Goal: Information Seeking & Learning: Learn about a topic

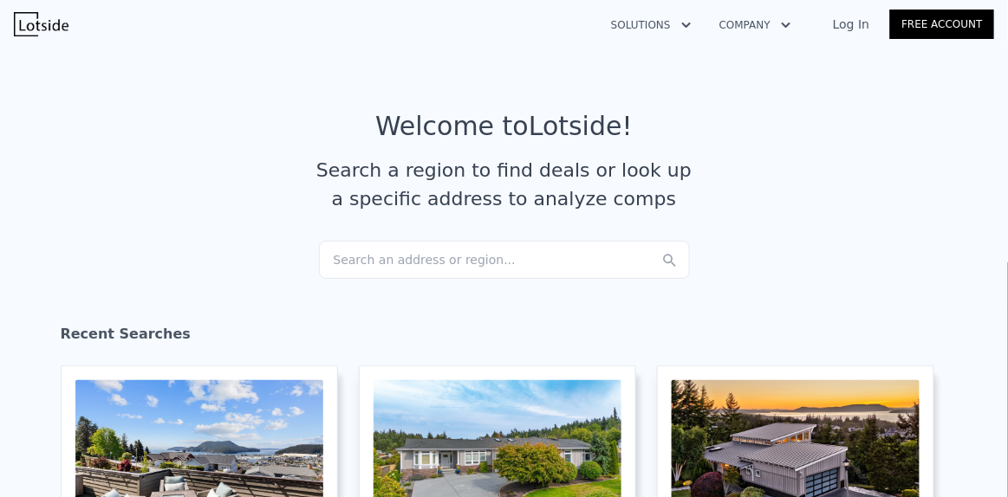
click at [353, 255] on div "Search an address or region..." at bounding box center [504, 260] width 371 height 38
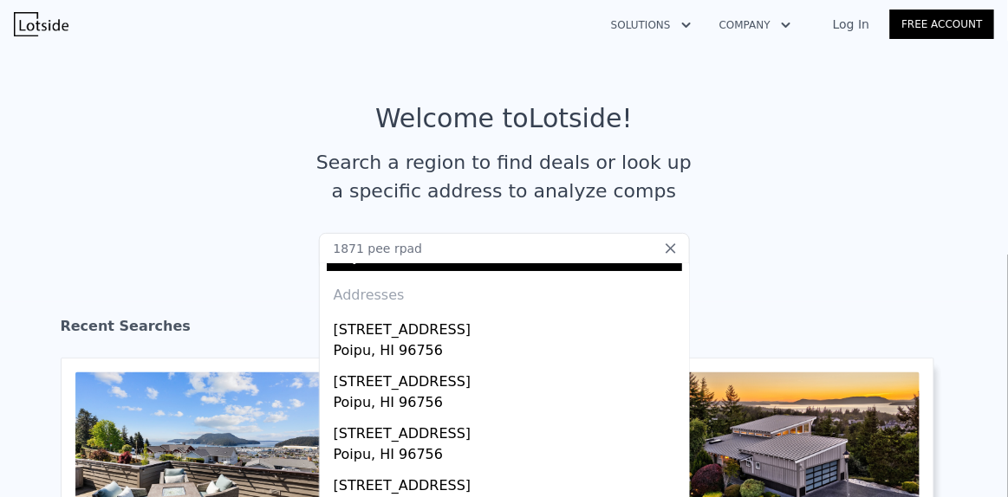
scroll to position [48, 0]
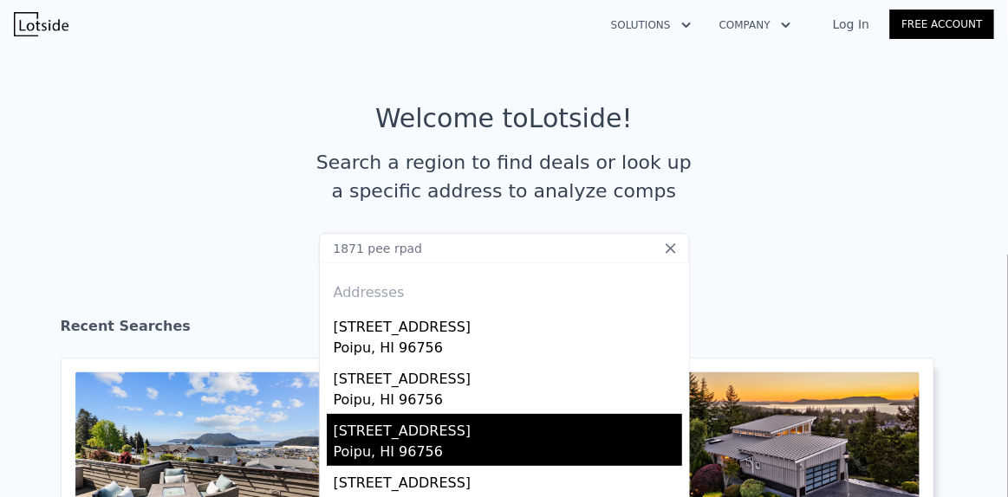
type input "1871 pee rpad"
click at [376, 420] on div "[STREET_ADDRESS]" at bounding box center [508, 428] width 348 height 28
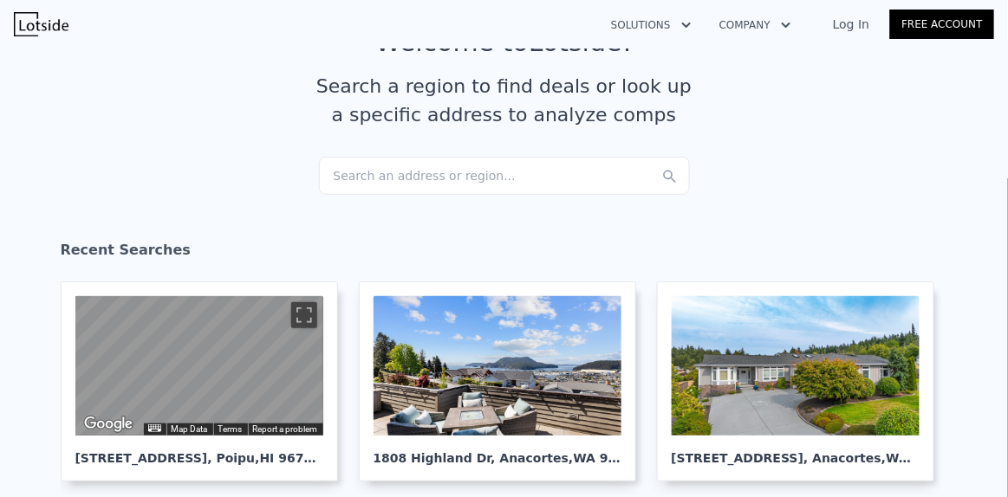
scroll to position [85, 0]
click at [393, 171] on div "Search an address or region..." at bounding box center [504, 175] width 371 height 38
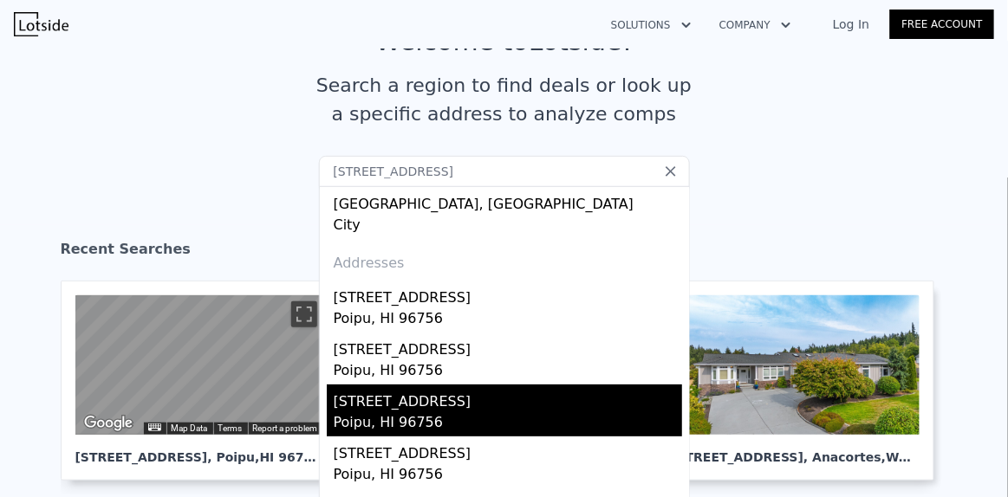
type input "[STREET_ADDRESS]"
click at [373, 396] on div "[STREET_ADDRESS]" at bounding box center [508, 399] width 348 height 28
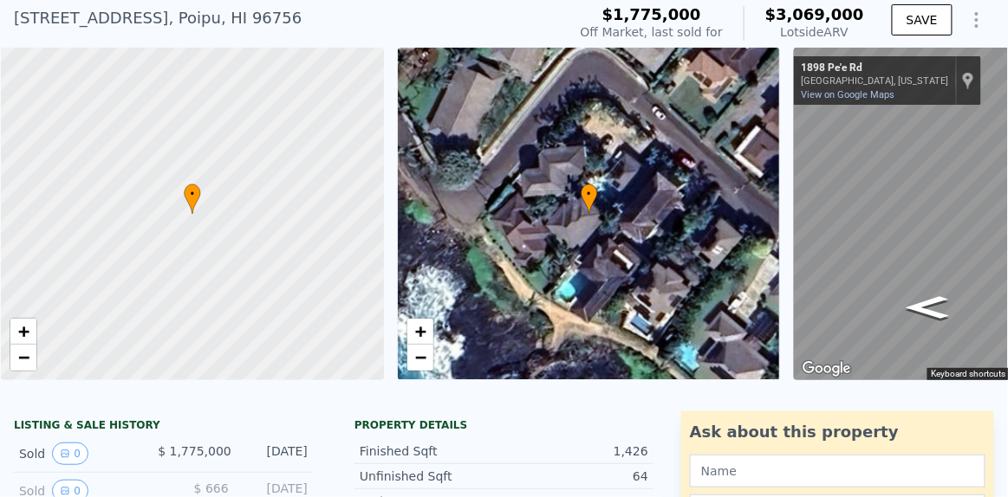
scroll to position [68, 0]
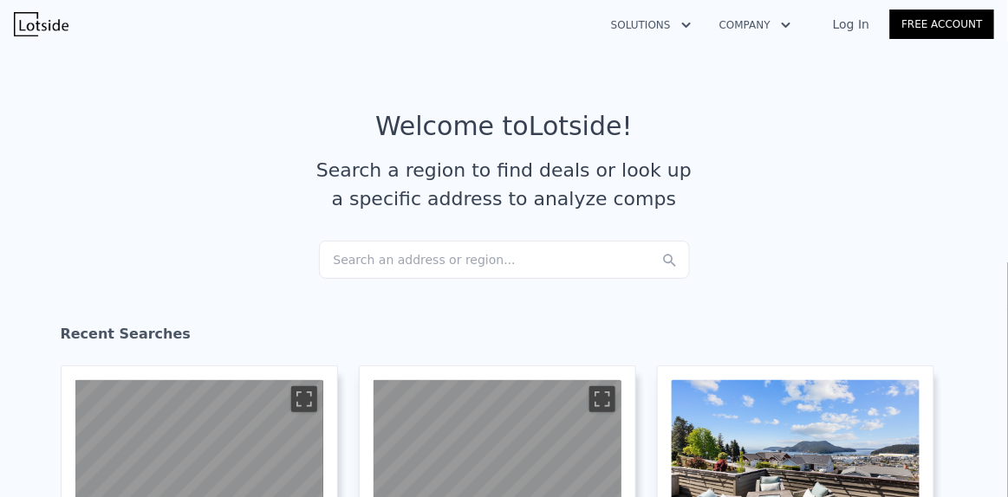
click at [347, 263] on div "Search an address or region..." at bounding box center [504, 260] width 371 height 38
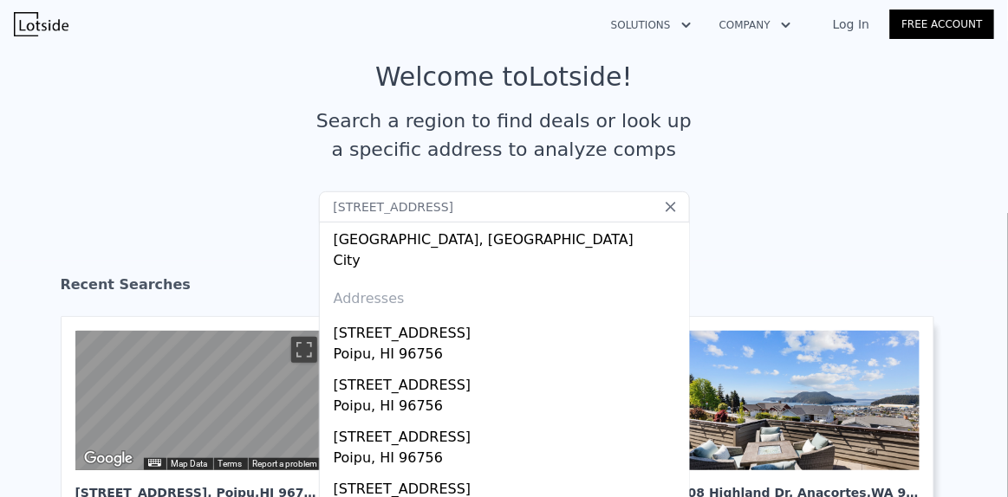
scroll to position [50, 0]
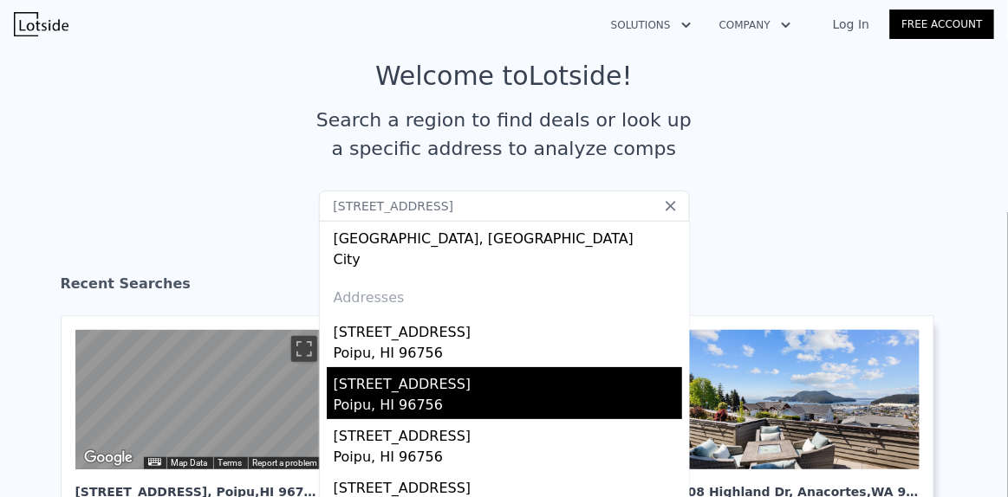
type input "[STREET_ADDRESS]"
click at [370, 386] on div "[STREET_ADDRESS]" at bounding box center [508, 381] width 348 height 28
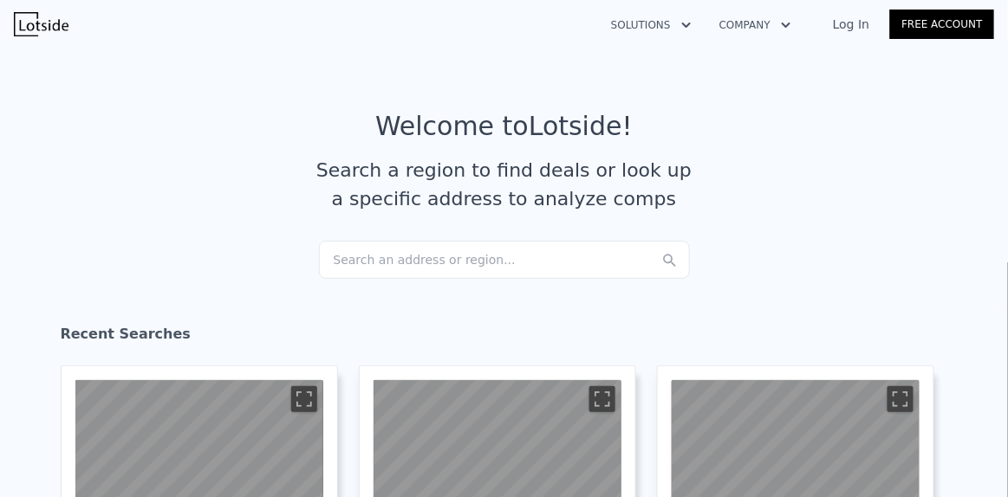
click at [387, 247] on div "Search an address or region..." at bounding box center [504, 260] width 371 height 38
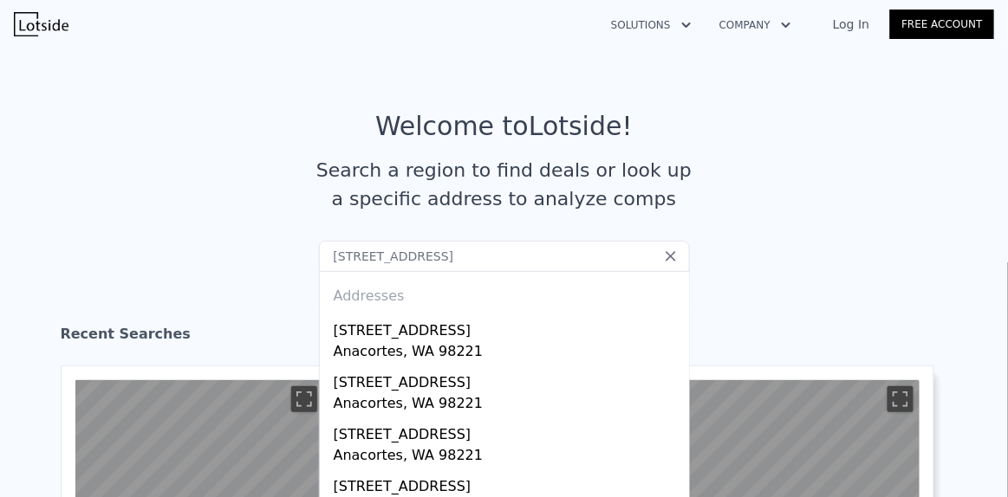
type input "[STREET_ADDRESS]"
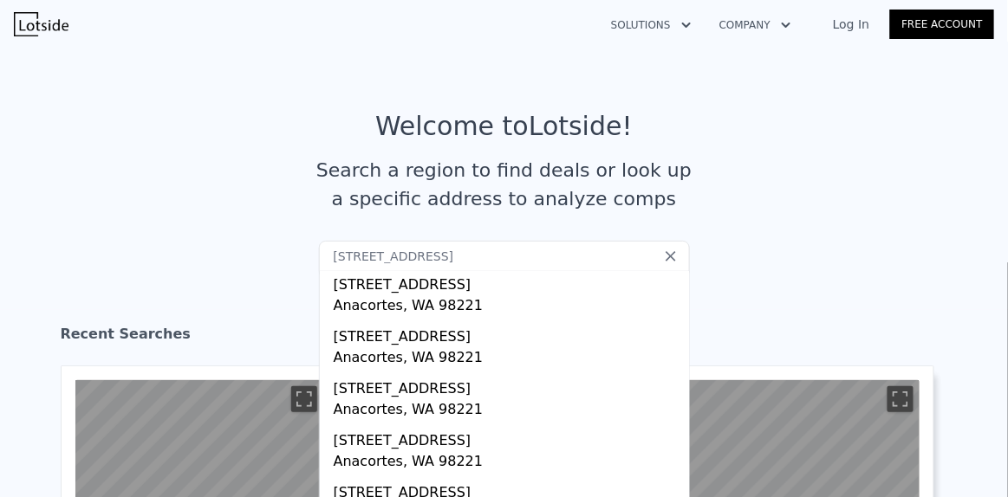
scroll to position [151, 0]
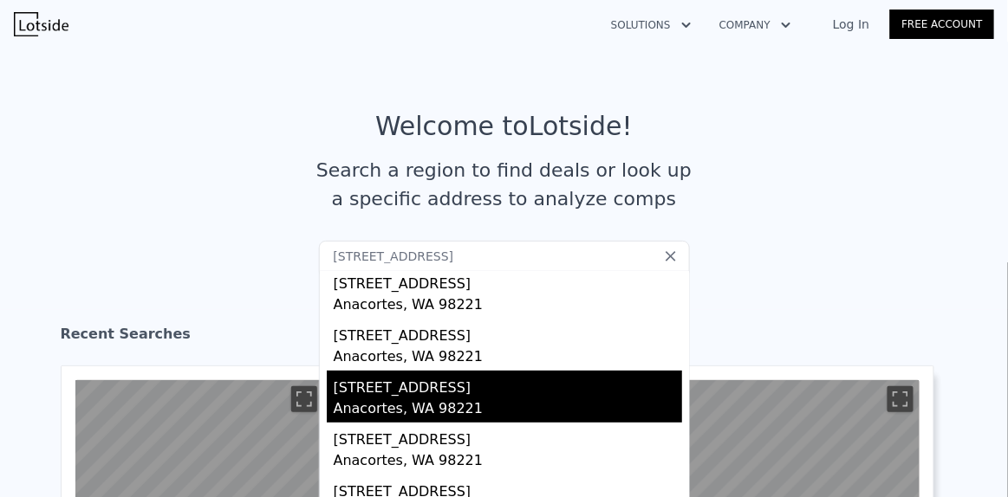
click at [408, 400] on div "Anacortes, WA 98221" at bounding box center [508, 411] width 348 height 24
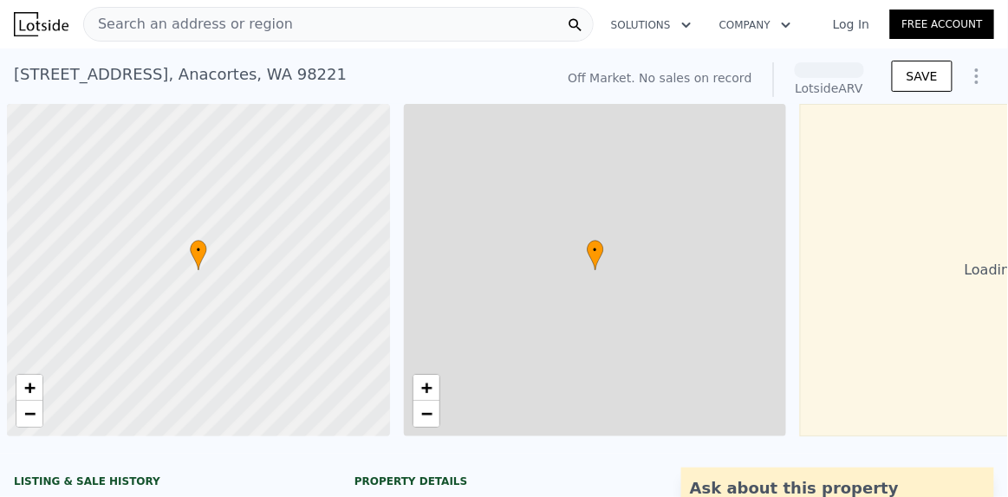
scroll to position [0, 6]
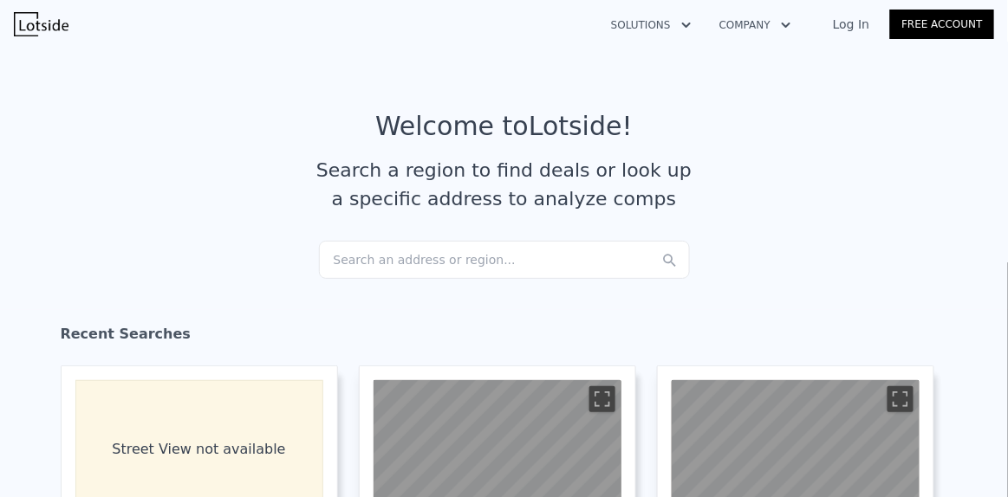
click at [380, 252] on div "Search an address or region..." at bounding box center [504, 260] width 371 height 38
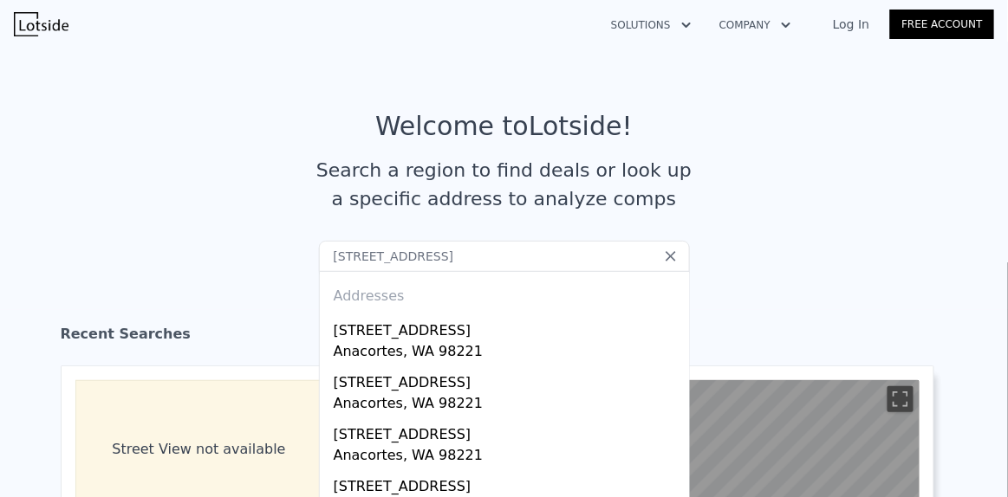
type input "[STREET_ADDRESS]"
